Goal: Task Accomplishment & Management: Use online tool/utility

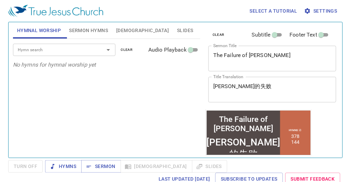
click at [177, 28] on span "Slides" at bounding box center [185, 30] width 16 height 9
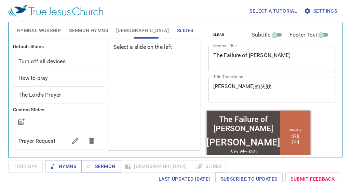
click at [42, 141] on span "Prayer Request" at bounding box center [36, 141] width 37 height 6
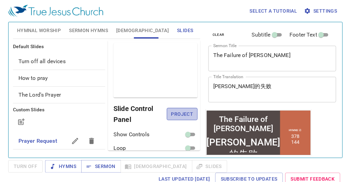
click at [182, 110] on span "Project" at bounding box center [182, 114] width 20 height 9
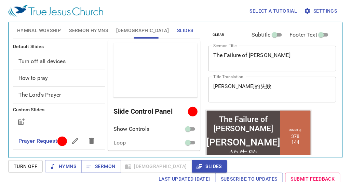
click at [66, 33] on button "Sermon Hymns" at bounding box center [88, 30] width 47 height 16
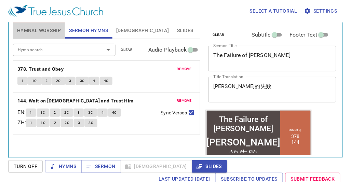
click at [54, 32] on span "Hymnal Worship" at bounding box center [39, 30] width 44 height 9
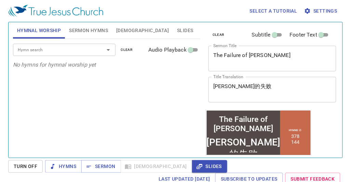
click at [92, 28] on span "Sermon Hymns" at bounding box center [88, 30] width 39 height 9
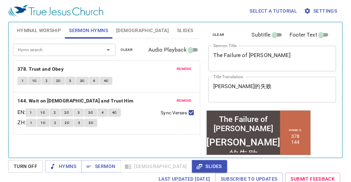
click at [53, 29] on span "Hymnal Worship" at bounding box center [39, 30] width 44 height 9
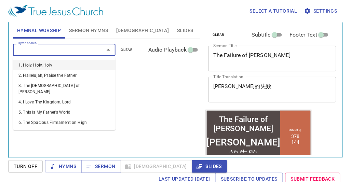
click at [55, 52] on input "Hymn search" at bounding box center [54, 50] width 78 height 8
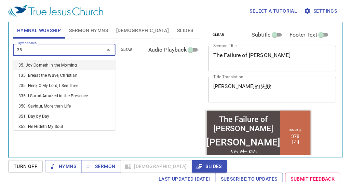
type input "354"
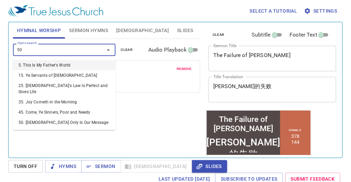
type input "500"
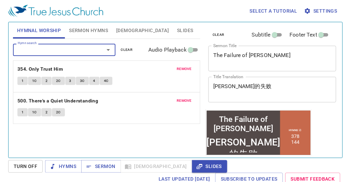
click at [189, 100] on span "remove" at bounding box center [183, 101] width 15 height 6
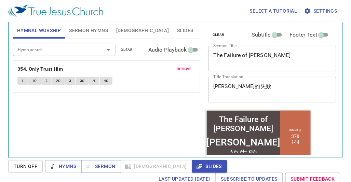
click at [53, 49] on input "Hymn search" at bounding box center [54, 50] width 78 height 8
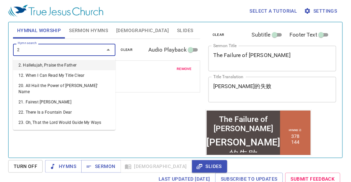
type input "27"
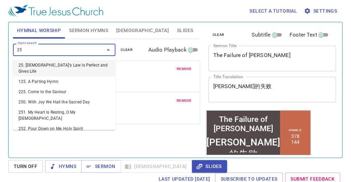
type input "259"
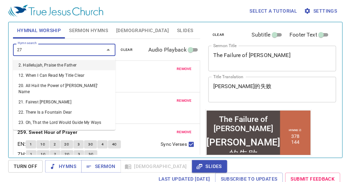
type input "277"
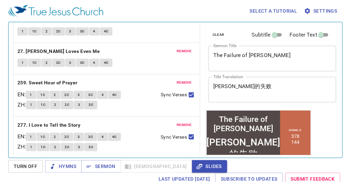
scroll to position [53, 0]
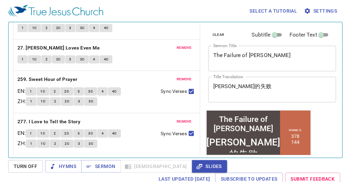
drag, startPoint x: 138, startPoint y: 56, endPoint x: 130, endPoint y: 39, distance: 18.3
click at [130, 40] on div "remove 27. Jesus Loves Even Me 1 1C 2 2C 3 3C 4 4C" at bounding box center [106, 55] width 186 height 31
click at [110, 159] on div "Select a tutorial Settings Hymnal Worship Sermon Hymns Bible Slides Hymn search…" at bounding box center [175, 91] width 351 height 182
click at [109, 166] on span "Sermon" at bounding box center [101, 166] width 28 height 9
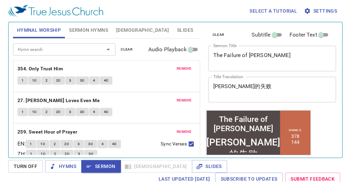
scroll to position [0, 0]
click at [196, 166] on icon "button" at bounding box center [199, 166] width 6 height 5
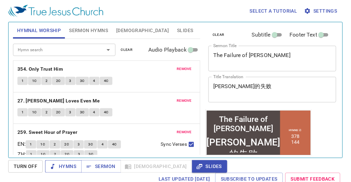
click at [76, 168] on span "Hymns" at bounding box center [64, 166] width 26 height 9
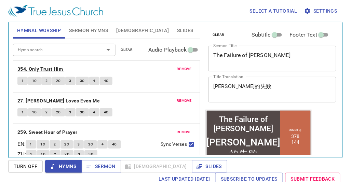
click at [42, 68] on b "354. Only Trust Him" at bounding box center [40, 69] width 46 height 9
click at [22, 80] on span "1" at bounding box center [23, 81] width 2 height 6
click at [157, 89] on div "remove 354. Only Trust Him 1 1C 2 2C 3 3C 4 4C" at bounding box center [106, 76] width 186 height 31
click at [152, 90] on div "remove 354. Only Trust Him 1 1C 2 2C 3 3C 4 4C" at bounding box center [106, 76] width 186 height 31
click at [47, 80] on button "2" at bounding box center [46, 81] width 10 height 8
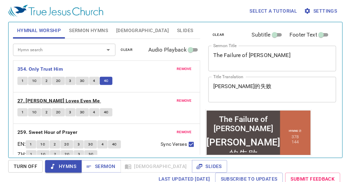
click at [52, 97] on b "27. [PERSON_NAME] Loves Even Me" at bounding box center [58, 101] width 82 height 9
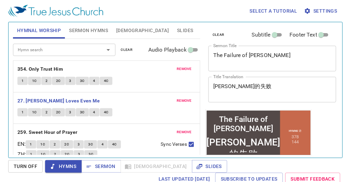
click at [112, 81] on button "4C" at bounding box center [106, 81] width 13 height 8
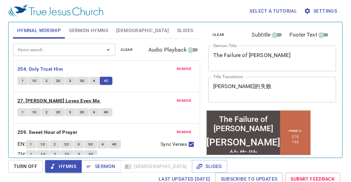
click at [30, 100] on b "27. [PERSON_NAME] Loves Even Me" at bounding box center [58, 101] width 82 height 9
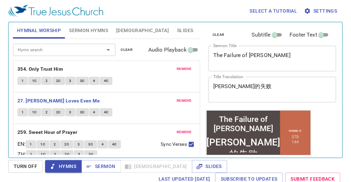
drag, startPoint x: 137, startPoint y: 8, endPoint x: 111, endPoint y: 40, distance: 41.8
click at [137, 8] on div "Select a tutorial Settings" at bounding box center [173, 11] width 331 height 22
click at [18, 111] on button "1" at bounding box center [22, 112] width 10 height 8
click at [33, 108] on button "1C" at bounding box center [34, 112] width 13 height 8
click at [47, 111] on button "2" at bounding box center [46, 112] width 10 height 8
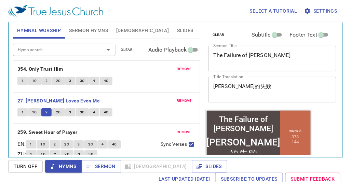
click at [59, 111] on span "2C" at bounding box center [58, 112] width 5 height 6
click at [70, 112] on span "3" at bounding box center [70, 112] width 2 height 6
click at [83, 111] on span "3C" at bounding box center [82, 112] width 5 height 6
click at [95, 115] on button "4" at bounding box center [94, 112] width 10 height 8
click at [104, 111] on span "4C" at bounding box center [106, 112] width 5 height 6
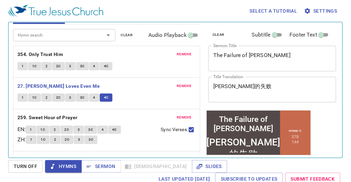
scroll to position [38, 0]
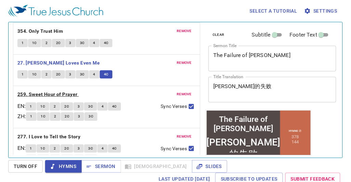
click at [29, 91] on b "259. Sweet Hour of Prayer" at bounding box center [47, 94] width 60 height 9
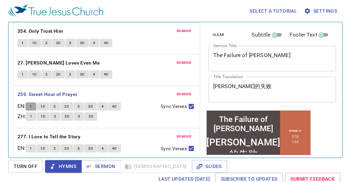
click at [32, 106] on span "1" at bounding box center [31, 106] width 2 height 6
click at [45, 107] on span "1C" at bounding box center [43, 106] width 5 height 6
click at [60, 107] on button "2" at bounding box center [54, 106] width 10 height 8
click at [68, 105] on span "2C" at bounding box center [67, 106] width 5 height 6
click at [80, 107] on span "3" at bounding box center [78, 106] width 2 height 6
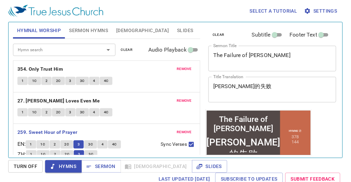
scroll to position [38, 0]
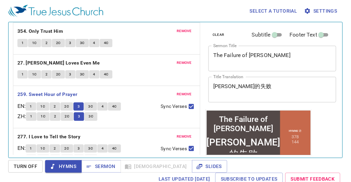
click at [89, 101] on div "remove 259. Sweet Hour of Prayer EN : 1 1C 2 2C 3 3C 4 4C ZH : 1 1C 2 2C 3 3C S…" at bounding box center [106, 107] width 186 height 42
click at [103, 105] on button "4" at bounding box center [102, 106] width 10 height 8
click at [97, 105] on button "3C" at bounding box center [90, 106] width 13 height 8
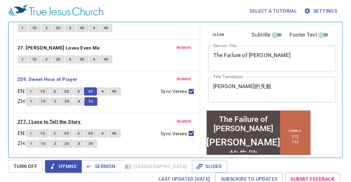
click at [66, 119] on b "277. I Love to Tell the Story" at bounding box center [48, 121] width 63 height 9
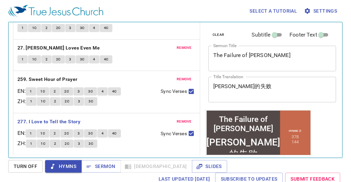
click at [31, 132] on button "1" at bounding box center [31, 133] width 10 height 8
click at [44, 132] on span "1C" at bounding box center [43, 133] width 5 height 6
drag, startPoint x: 164, startPoint y: 12, endPoint x: 138, endPoint y: 26, distance: 29.3
click at [164, 12] on div "Select a tutorial Settings" at bounding box center [173, 11] width 331 height 22
click at [57, 137] on button "2" at bounding box center [54, 133] width 10 height 8
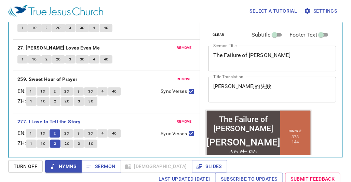
click at [132, 23] on div "remove 354. Only Trust Him 1 1C 2 2C 3 3C 4 4C" at bounding box center [106, 23] width 186 height 31
click at [67, 130] on span "2C" at bounding box center [67, 133] width 5 height 6
click at [149, 17] on div "Select a tutorial Settings" at bounding box center [173, 11] width 331 height 22
click at [80, 130] on span "3" at bounding box center [78, 133] width 2 height 6
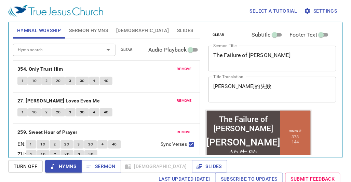
scroll to position [53, 0]
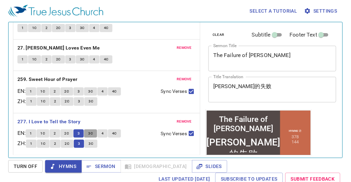
click at [91, 131] on span "3C" at bounding box center [90, 133] width 5 height 6
click at [142, 119] on p "277. I Love to Tell the Story" at bounding box center [106, 121] width 178 height 9
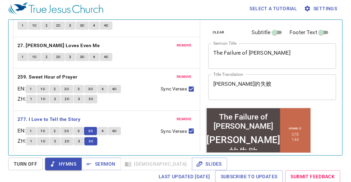
scroll to position [3, 0]
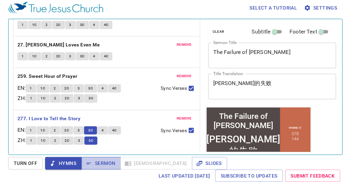
click at [101, 165] on span "Sermon" at bounding box center [101, 163] width 28 height 9
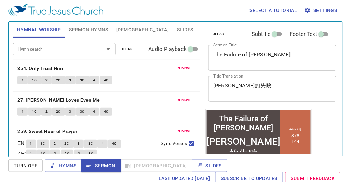
scroll to position [0, 0]
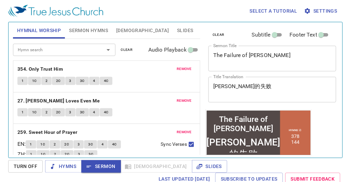
click at [73, 30] on span "Sermon Hymns" at bounding box center [88, 30] width 39 height 9
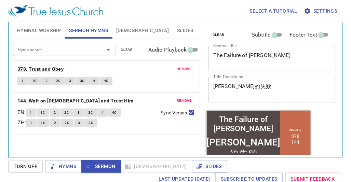
click at [22, 71] on b "378. Trust and Obey" at bounding box center [40, 69] width 46 height 9
click at [22, 76] on div "remove 378. Trust and Obey 1 1C 2 2C 3 3C 4 4C" at bounding box center [106, 76] width 186 height 31
click at [22, 83] on span "1" at bounding box center [23, 81] width 2 height 6
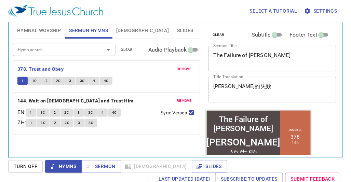
click at [162, 82] on div "1 1C 2 2C 3 3C 4 4C" at bounding box center [106, 82] width 178 height 10
click at [146, 85] on div "1 1C 2 2C 3 3C 4 4C" at bounding box center [106, 82] width 178 height 10
click at [105, 171] on button "Sermon" at bounding box center [100, 166] width 39 height 13
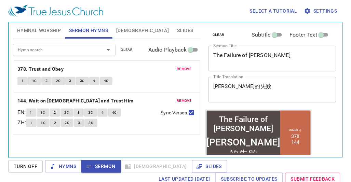
click at [173, 34] on button "Slides" at bounding box center [185, 30] width 24 height 16
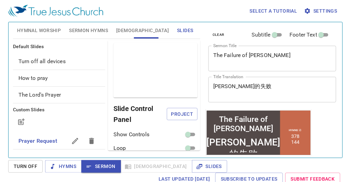
click at [128, 33] on span "[DEMOGRAPHIC_DATA]" at bounding box center [142, 30] width 53 height 9
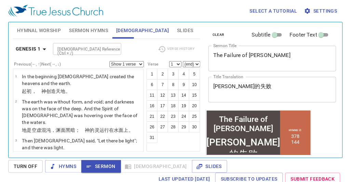
click at [40, 22] on button "Hymnal Worship" at bounding box center [39, 30] width 52 height 16
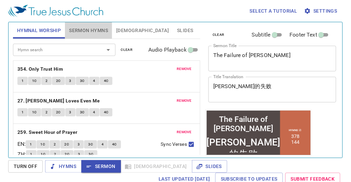
click at [97, 35] on button "Sermon Hymns" at bounding box center [88, 30] width 47 height 16
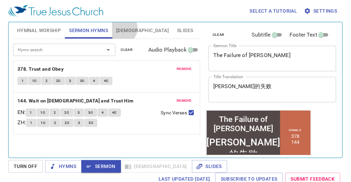
click at [122, 28] on span "[DEMOGRAPHIC_DATA]" at bounding box center [142, 30] width 53 height 9
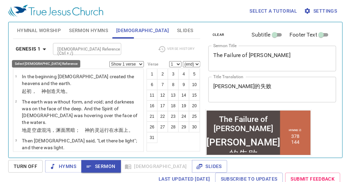
click at [30, 47] on b "Genesis 1" at bounding box center [28, 49] width 25 height 9
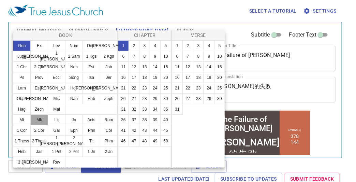
click at [42, 125] on button "Mk" at bounding box center [39, 119] width 18 height 11
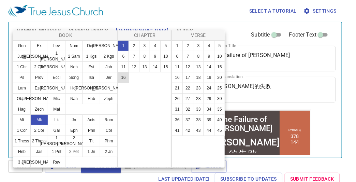
click at [124, 77] on button "16" at bounding box center [123, 77] width 11 height 11
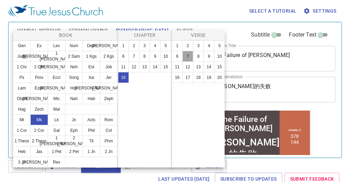
click at [183, 51] on button "7" at bounding box center [188, 56] width 11 height 11
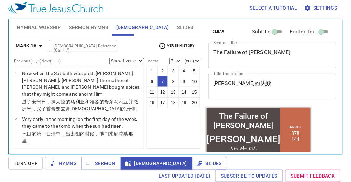
scroll to position [204, 0]
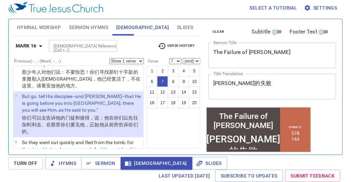
click at [327, 8] on span "Settings" at bounding box center [321, 8] width 32 height 9
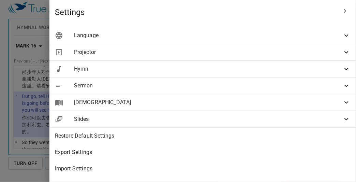
click at [101, 18] on div at bounding box center [178, 91] width 356 height 182
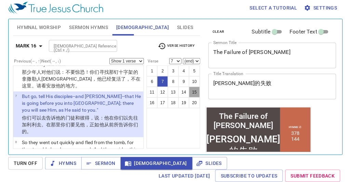
click at [189, 98] on button "15" at bounding box center [194, 92] width 11 height 11
select select "15"
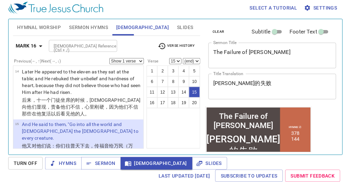
click at [121, 59] on select "Show 1 verse Show 2 verses Show 3 verses Show 4 verses Show 5 verses" at bounding box center [126, 61] width 34 height 6
select select "2"
click at [109, 58] on select "Show 1 verse Show 2 verses Show 3 verses Show 4 verses Show 5 verses" at bounding box center [126, 61] width 34 height 6
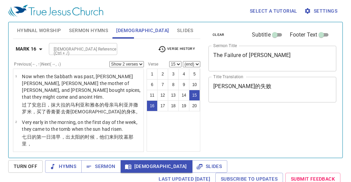
select select "2"
select select "15"
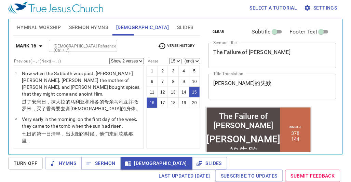
scroll to position [487, 0]
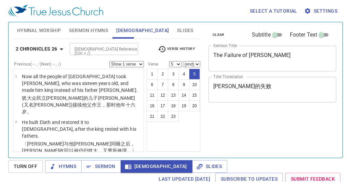
select select "5"
select select "10"
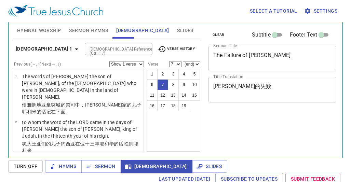
select select "7"
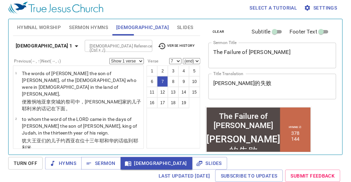
scroll to position [255, 0]
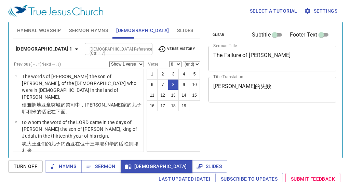
select select "8"
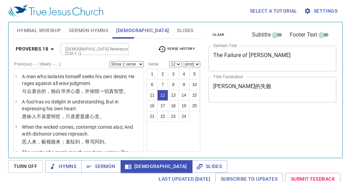
select select "12"
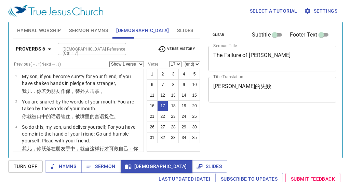
select select "17"
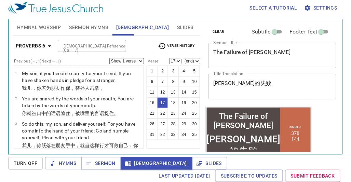
scroll to position [430, 0]
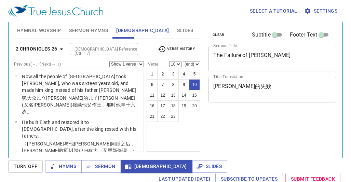
select select "10"
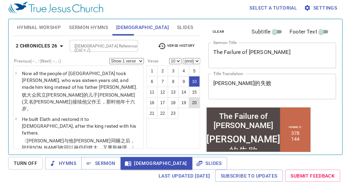
scroll to position [74, 0]
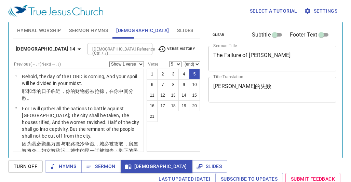
select select "5"
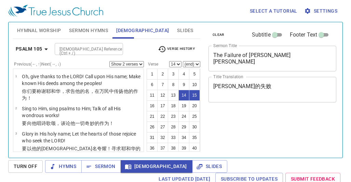
select select "2"
select select "14"
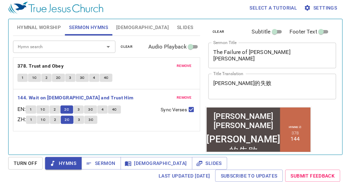
scroll to position [74, 0]
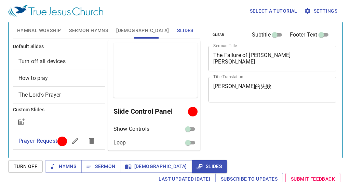
scroll to position [3, 0]
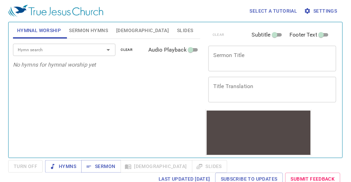
click at [97, 32] on span "Sermon Hymns" at bounding box center [88, 30] width 39 height 9
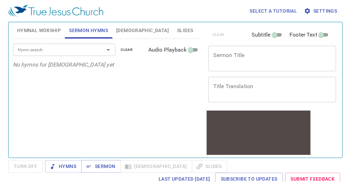
click at [177, 32] on span "Slides" at bounding box center [185, 30] width 16 height 9
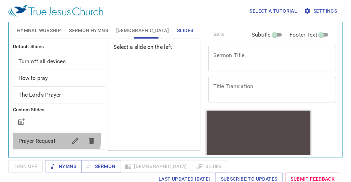
click at [46, 139] on span "Prayer Request" at bounding box center [36, 141] width 37 height 6
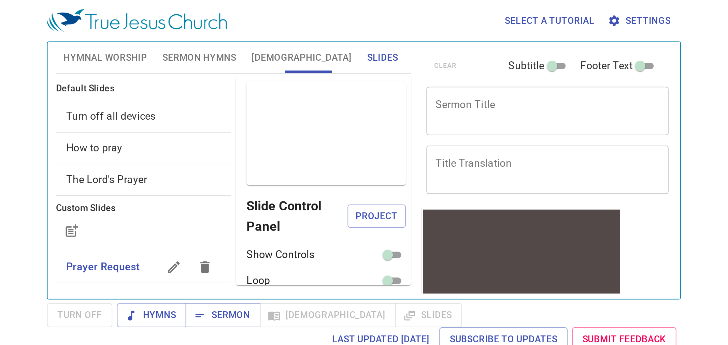
scroll to position [4, 0]
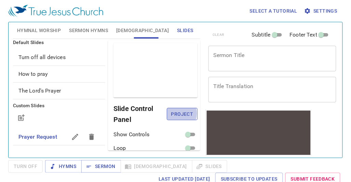
click at [172, 113] on span "Project" at bounding box center [182, 114] width 20 height 9
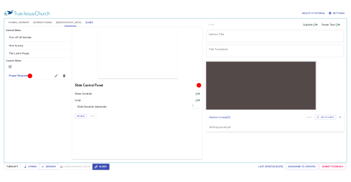
scroll to position [0, 0]
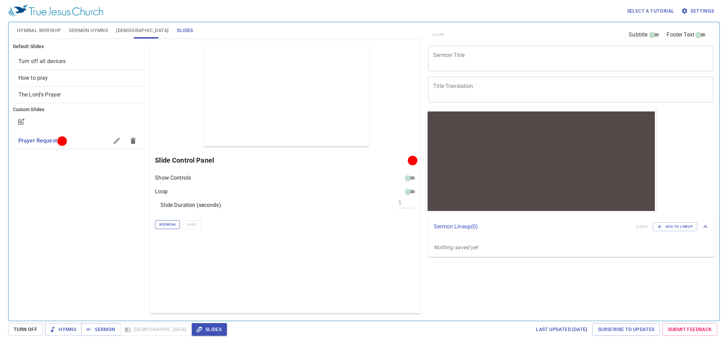
click at [171, 182] on span "Refresh" at bounding box center [167, 225] width 16 height 6
